Goal: Task Accomplishment & Management: Manage account settings

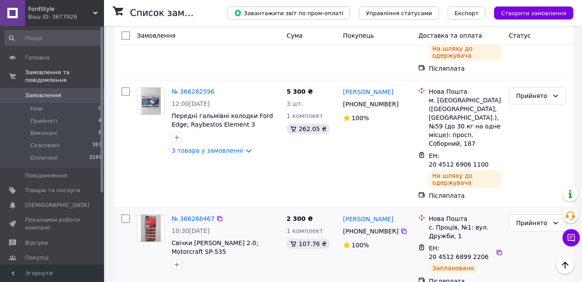
scroll to position [130, 0]
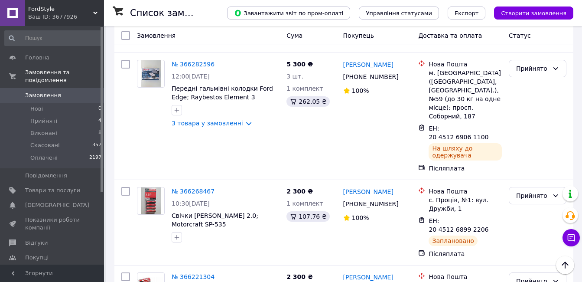
click at [75, 95] on link "Замовлення 0" at bounding box center [53, 95] width 107 height 15
click at [304, 129] on div "5 300 ₴ 3 шт. 1 комплект 262.05 ₴" at bounding box center [311, 116] width 56 height 120
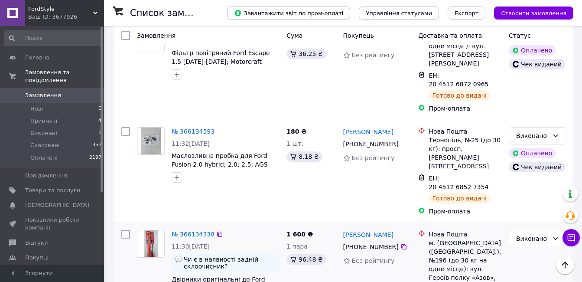
scroll to position [564, 0]
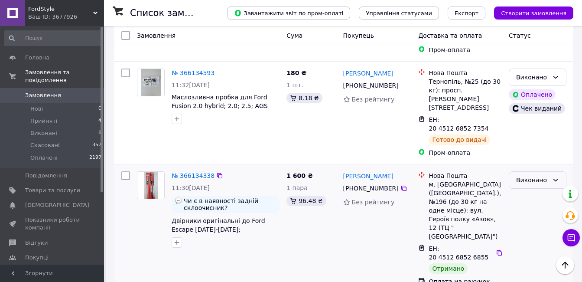
click at [562, 171] on div "Виконано" at bounding box center [538, 179] width 58 height 17
click at [538, 142] on li "Оплачено" at bounding box center [538, 144] width 57 height 16
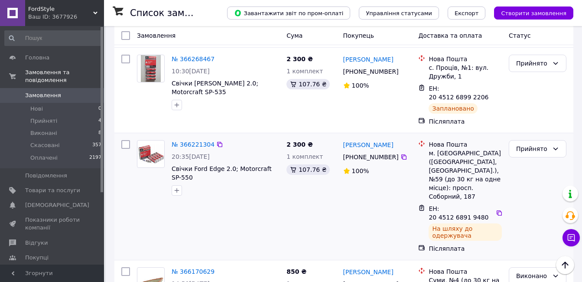
scroll to position [217, 0]
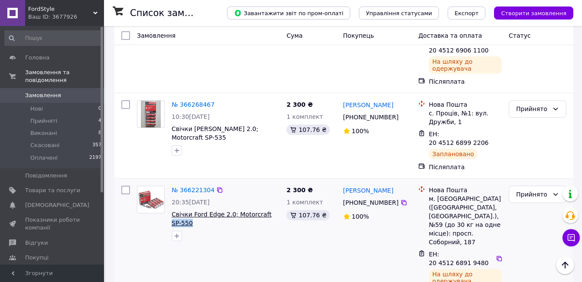
drag, startPoint x: 200, startPoint y: 177, endPoint x: 260, endPoint y: 170, distance: 60.7
click at [260, 210] on span "Свічки Ford Edge 2.0; Motorcraft SP-550" at bounding box center [226, 218] width 108 height 17
copy span "SP-550"
click at [496, 255] on icon at bounding box center [499, 258] width 7 height 7
click at [555, 191] on icon at bounding box center [556, 194] width 7 height 7
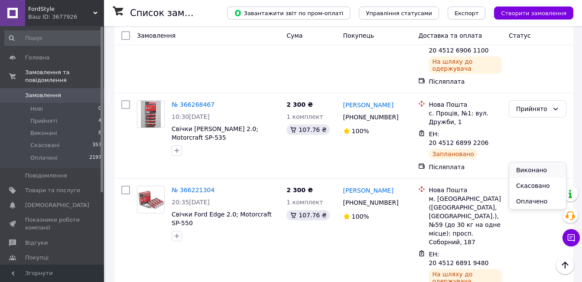
click at [529, 169] on li "Виконано" at bounding box center [538, 170] width 57 height 16
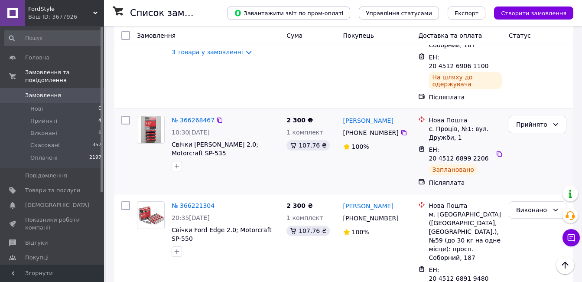
scroll to position [173, 0]
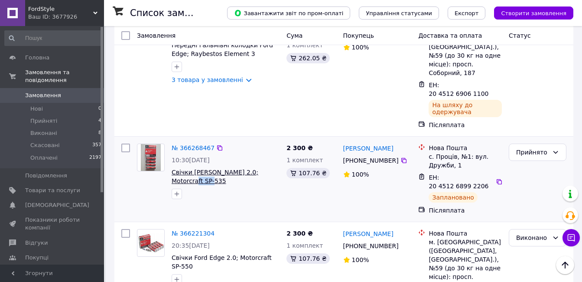
drag, startPoint x: 190, startPoint y: 146, endPoint x: 264, endPoint y: 137, distance: 74.8
click at [264, 168] on span "Свічки [PERSON_NAME] 2.0; Motorcraft SP-535" at bounding box center [226, 176] width 108 height 17
copy span "SP-535"
click at [495, 177] on div at bounding box center [499, 181] width 8 height 9
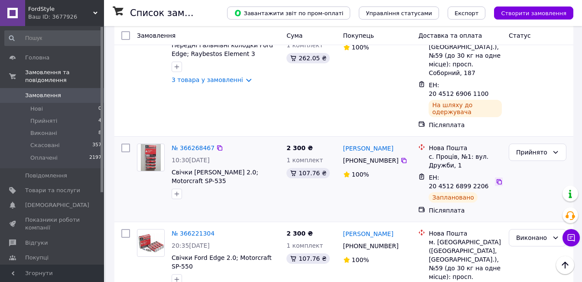
click at [498, 179] on icon at bounding box center [499, 181] width 5 height 5
drag, startPoint x: 561, startPoint y: 117, endPoint x: 554, endPoint y: 126, distance: 11.5
click at [560, 144] on div "Прийнято" at bounding box center [538, 152] width 58 height 17
click at [533, 136] on li "Виконано" at bounding box center [538, 137] width 57 height 16
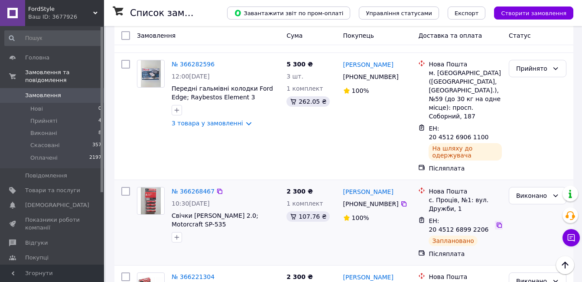
click at [496, 222] on icon at bounding box center [499, 225] width 7 height 7
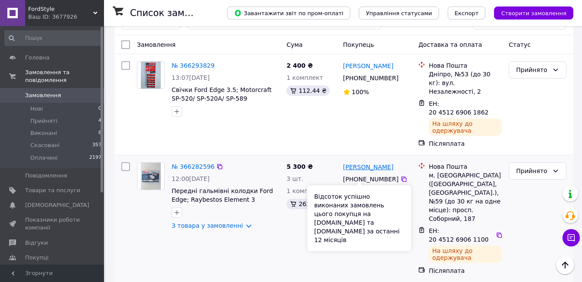
scroll to position [0, 0]
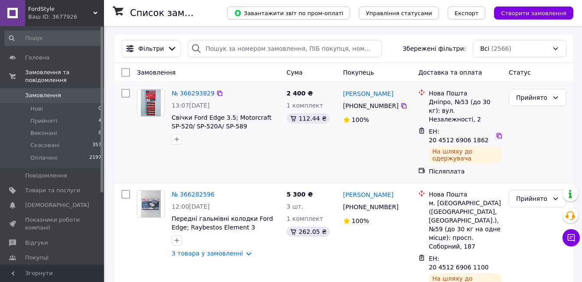
click at [497, 132] on icon at bounding box center [499, 135] width 7 height 7
drag, startPoint x: 286, startPoint y: 128, endPoint x: 272, endPoint y: 134, distance: 15.4
click at [224, 127] on div "№ 366293829 13:07, 12.10.2025 Свічки Ford Edge 3.5; Motorcraft SP-520/ SP-520A/…" at bounding box center [344, 132] width 452 height 94
click at [309, 145] on div "2 400 ₴ 1 комплект 112.44 ₴" at bounding box center [311, 132] width 56 height 94
drag, startPoint x: 275, startPoint y: 128, endPoint x: 217, endPoint y: 128, distance: 57.7
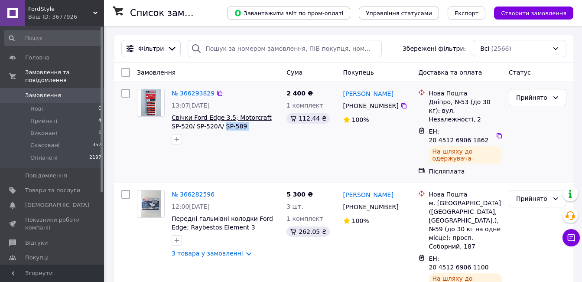
click at [214, 129] on span "Свічки Ford Edge 3.5; Motorcraft SP-520/ SP-520A/ SP-589 (комплект 6шт)" at bounding box center [226, 121] width 108 height 17
copy span "SP-589 (комплект 6шт)"
drag, startPoint x: 555, startPoint y: 101, endPoint x: 552, endPoint y: 108, distance: 7.4
click at [556, 98] on icon at bounding box center [556, 97] width 7 height 7
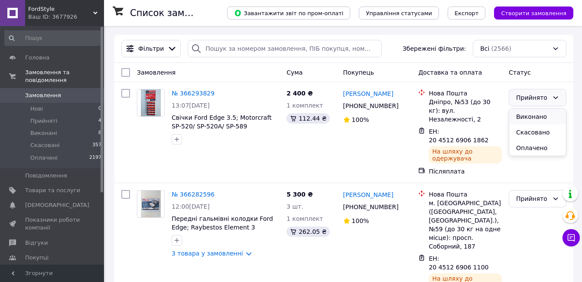
click at [542, 111] on li "Виконано" at bounding box center [538, 117] width 57 height 16
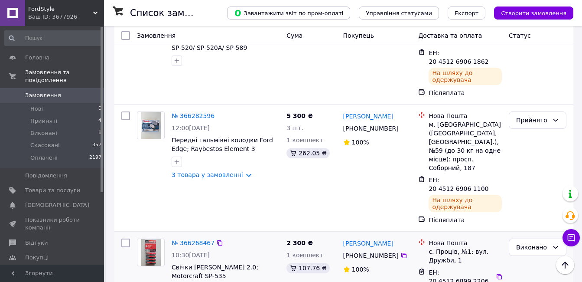
scroll to position [43, 0]
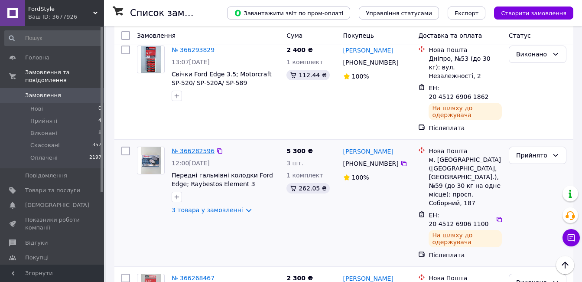
click at [177, 147] on link "№ 366282596" at bounding box center [193, 150] width 43 height 7
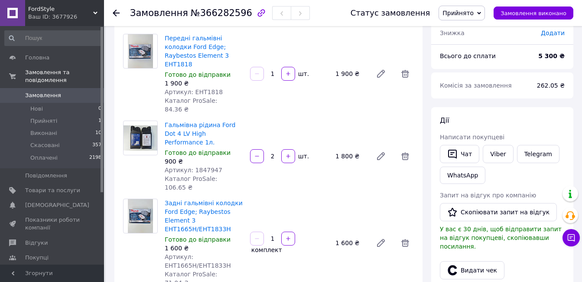
scroll to position [43, 0]
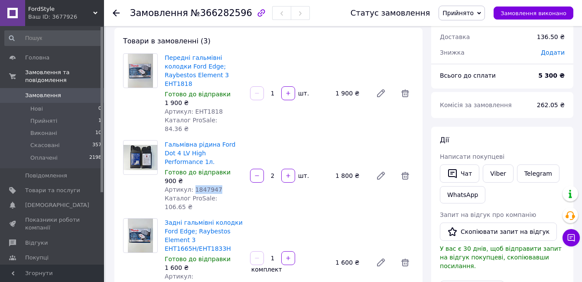
drag, startPoint x: 219, startPoint y: 166, endPoint x: 192, endPoint y: 163, distance: 27.1
click at [192, 185] on div "Артикул: 1847947" at bounding box center [204, 189] width 79 height 9
copy span "1847947"
drag, startPoint x: 305, startPoint y: 182, endPoint x: 301, endPoint y: 181, distance: 4.4
click at [305, 181] on div "Товари в замовленні (3) Передні гальмівні колодки Ford Edge; Raybestos Element …" at bounding box center [268, 188] width 308 height 321
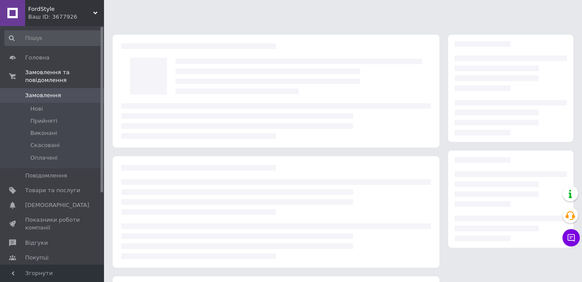
scroll to position [43, 0]
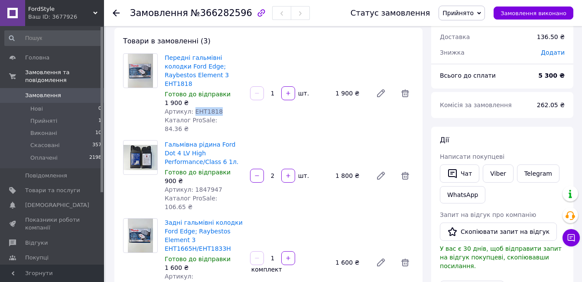
drag, startPoint x: 221, startPoint y: 101, endPoint x: 201, endPoint y: 88, distance: 24.4
click at [191, 107] on div "Артикул: EHT1818" at bounding box center [204, 111] width 79 height 9
copy span "EHT1818"
drag, startPoint x: 196, startPoint y: 170, endPoint x: 192, endPoint y: 171, distance: 4.4
click at [192, 185] on div "Артикул: 1847947" at bounding box center [204, 189] width 79 height 9
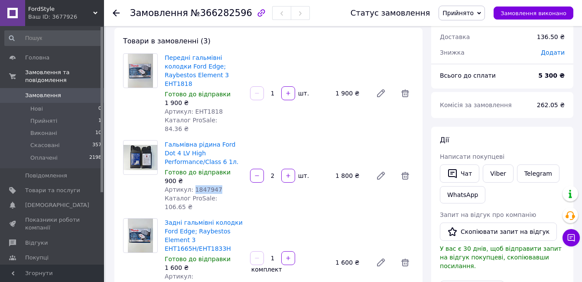
copy span "1847947"
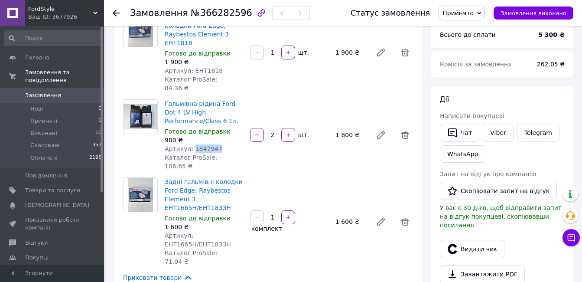
scroll to position [130, 0]
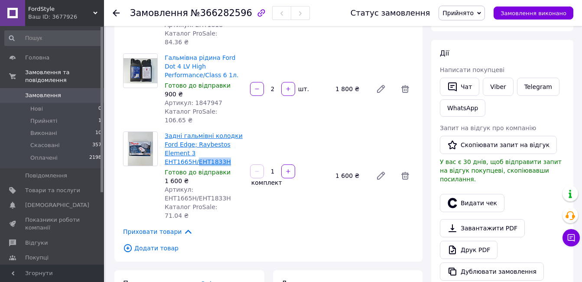
drag, startPoint x: 225, startPoint y: 137, endPoint x: 197, endPoint y: 137, distance: 28.2
click at [197, 137] on span "Задні гальмівні колодки Ford Edge; Raybestos Element 3 EHT1665H/EHT1833H" at bounding box center [204, 148] width 79 height 35
copy link "HT1833H"
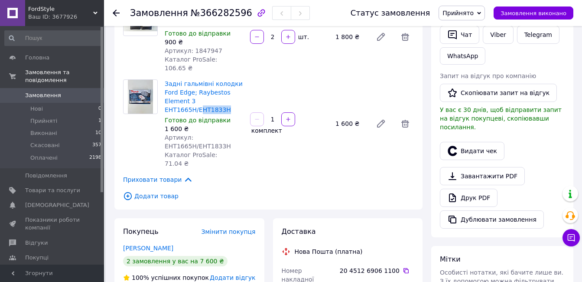
scroll to position [260, 0]
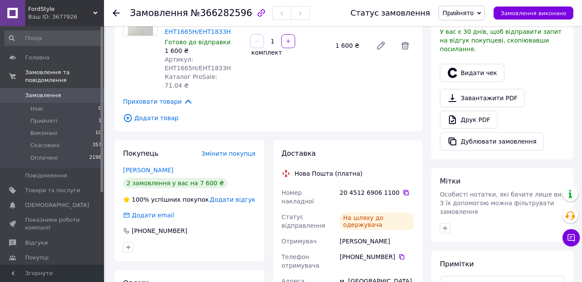
click at [403, 189] on icon at bounding box center [406, 192] width 7 height 7
